Goal: Navigation & Orientation: Go to known website

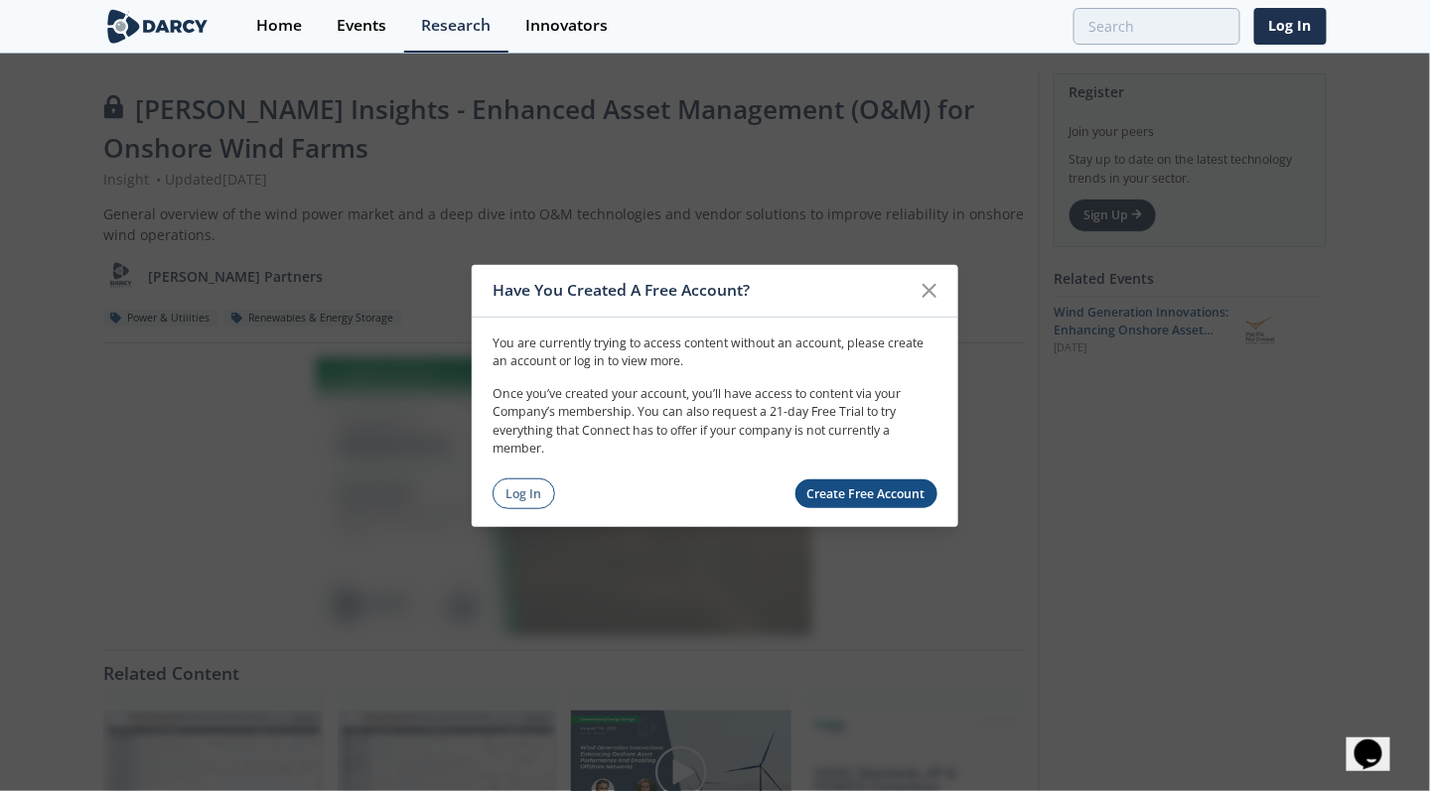
drag, startPoint x: 525, startPoint y: 493, endPoint x: 551, endPoint y: 445, distance: 55.1
click at [525, 493] on link "Log In" at bounding box center [523, 494] width 63 height 31
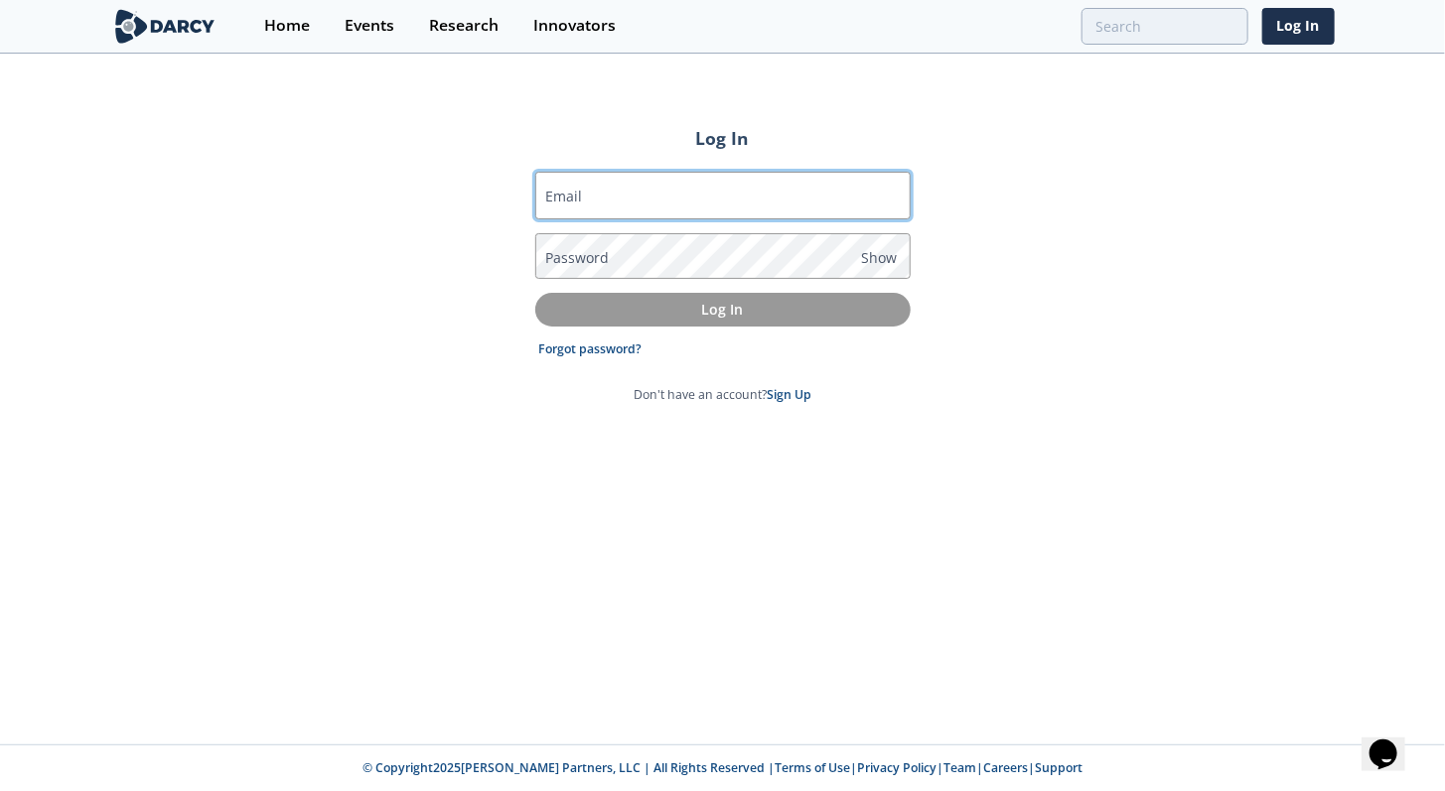
click at [831, 199] on input "Email" at bounding box center [722, 196] width 375 height 48
type input "diana_hutabarat@oxy.com"
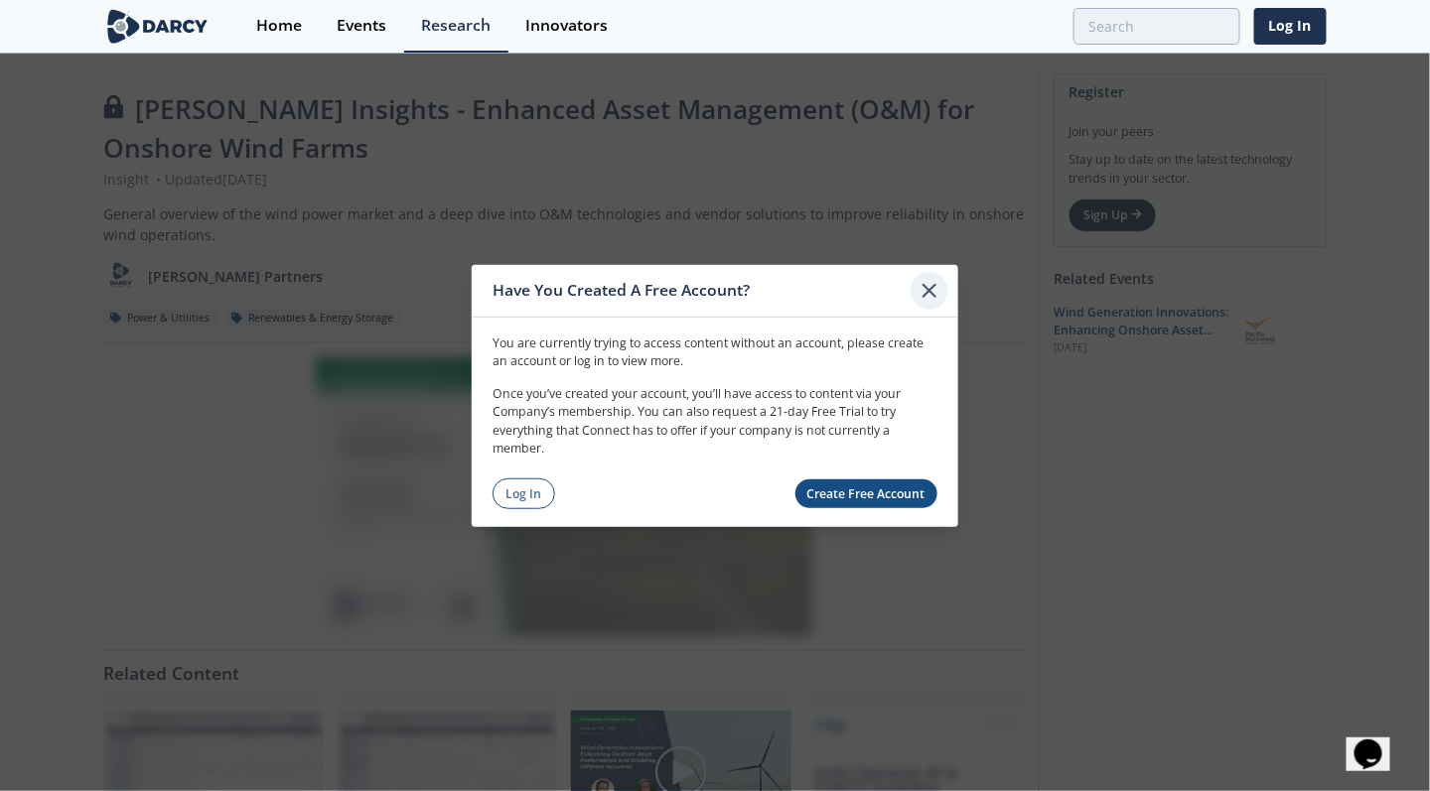
click at [937, 286] on icon at bounding box center [929, 290] width 24 height 24
